Goal: Task Accomplishment & Management: Use online tool/utility

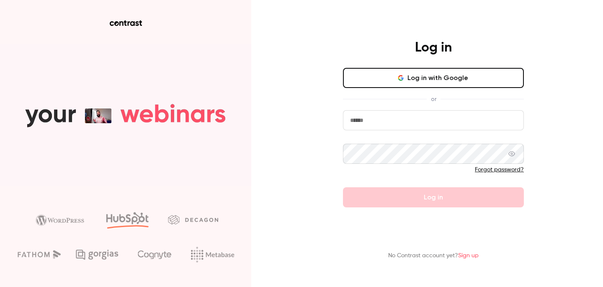
click at [435, 43] on h4 "Log in" at bounding box center [433, 47] width 37 height 17
click at [426, 81] on button "Log in with Google" at bounding box center [433, 78] width 181 height 20
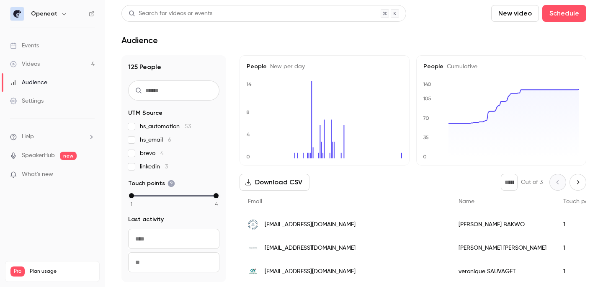
click at [28, 41] on div "Events" at bounding box center [24, 45] width 29 height 8
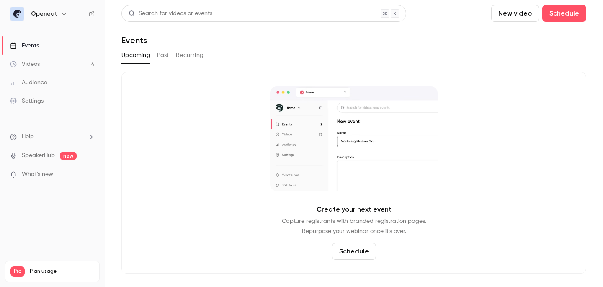
click at [525, 13] on button "New video" at bounding box center [515, 13] width 48 height 17
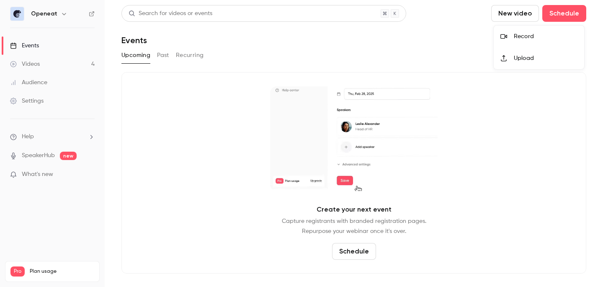
click at [521, 40] on div "Record" at bounding box center [546, 36] width 64 height 8
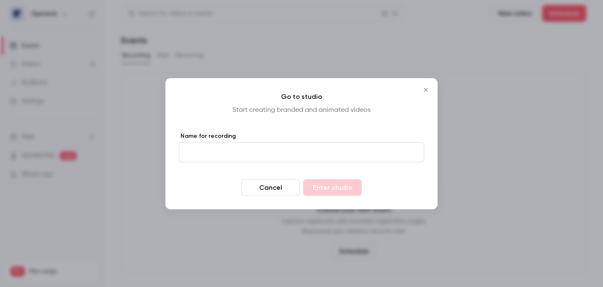
click at [301, 156] on input "Name for recording" at bounding box center [301, 152] width 245 height 20
type input "**********"
click at [349, 183] on button "Enter studio" at bounding box center [332, 187] width 59 height 17
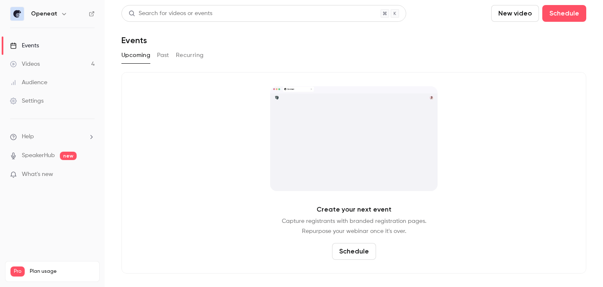
click at [67, 172] on p "What's new" at bounding box center [45, 174] width 71 height 9
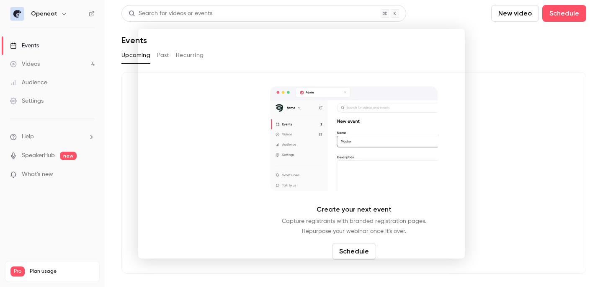
click at [45, 75] on div at bounding box center [301, 143] width 603 height 287
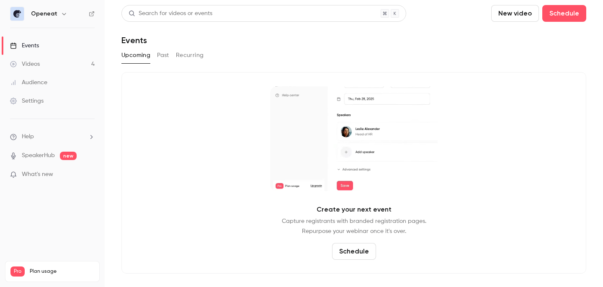
click at [39, 61] on div "Videos" at bounding box center [25, 64] width 30 height 8
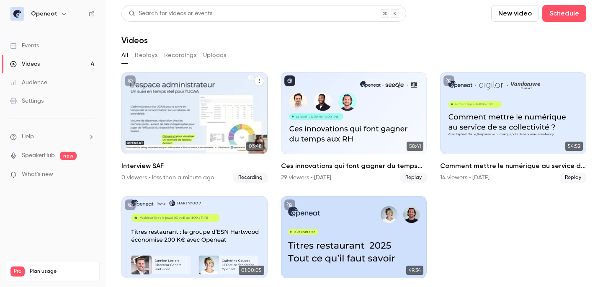
click at [213, 119] on div "Openeat [DATE] Interview SAF" at bounding box center [194, 113] width 146 height 82
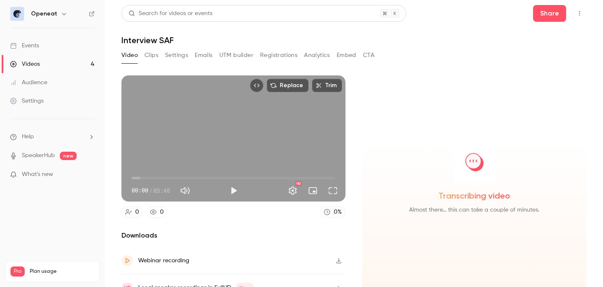
click at [327, 85] on button "Trim" at bounding box center [327, 85] width 30 height 13
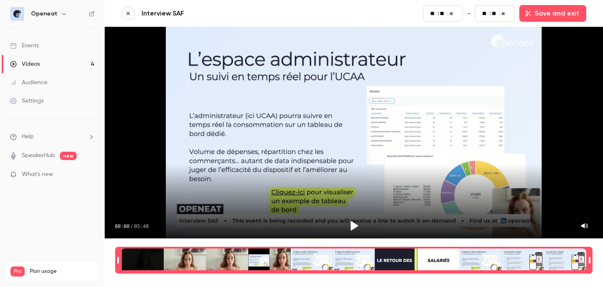
click at [197, 260] on div "Time range selector" at bounding box center [353, 259] width 465 height 23
click at [348, 223] on icon "Play" at bounding box center [354, 226] width 13 height 13
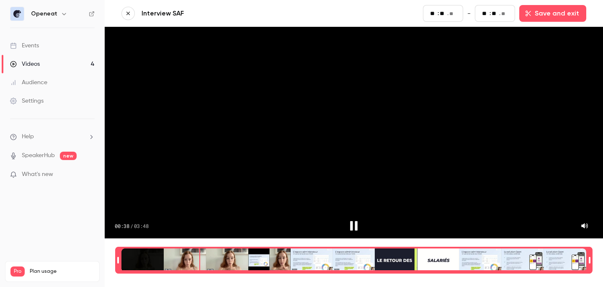
click at [320, 263] on div "Time range selector" at bounding box center [353, 259] width 465 height 23
click at [276, 261] on div "Time range selector" at bounding box center [353, 259] width 465 height 23
click at [254, 260] on div "Time range selector" at bounding box center [353, 259] width 465 height 23
click at [549, 16] on button "Save and exit" at bounding box center [552, 13] width 67 height 17
type input "**"
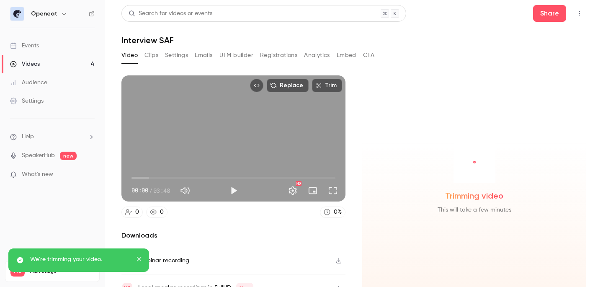
scroll to position [14, 0]
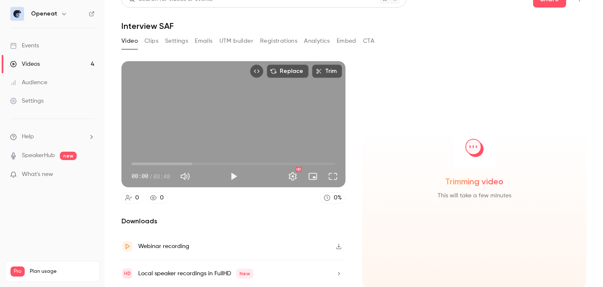
click at [209, 272] on div "Local speaker recordings in FullHD New" at bounding box center [195, 274] width 115 height 10
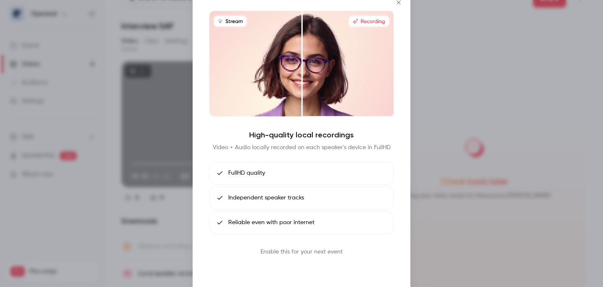
click at [297, 276] on button "Book call" at bounding box center [302, 271] width 44 height 17
